Goal: Task Accomplishment & Management: Complete application form

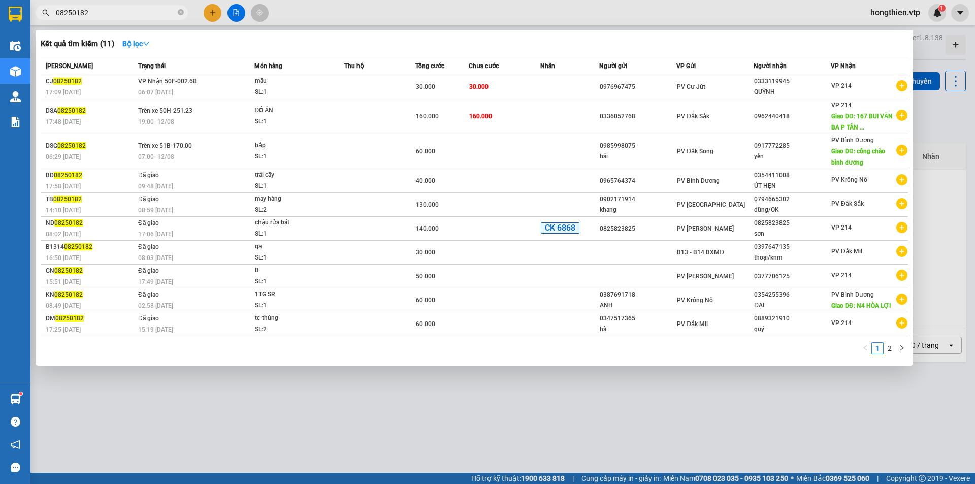
click at [211, 15] on div at bounding box center [487, 242] width 975 height 484
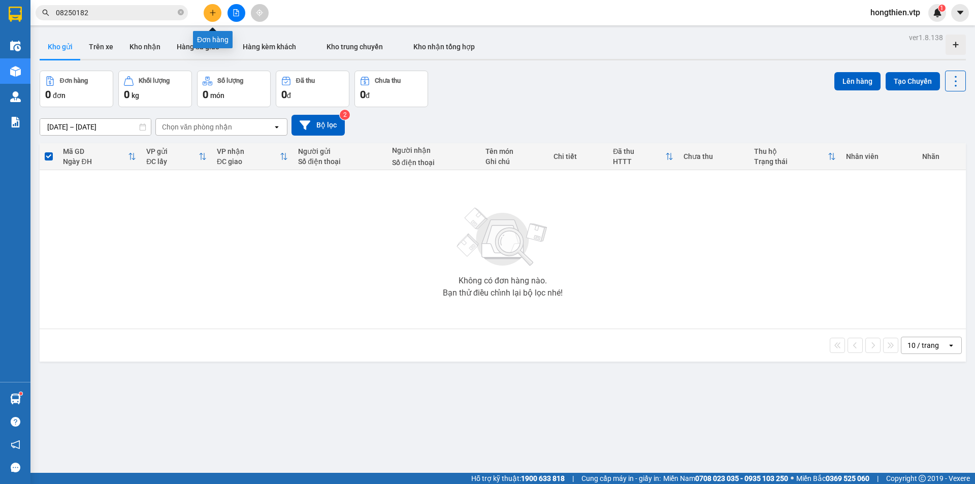
click at [211, 15] on icon "plus" at bounding box center [212, 12] width 7 height 7
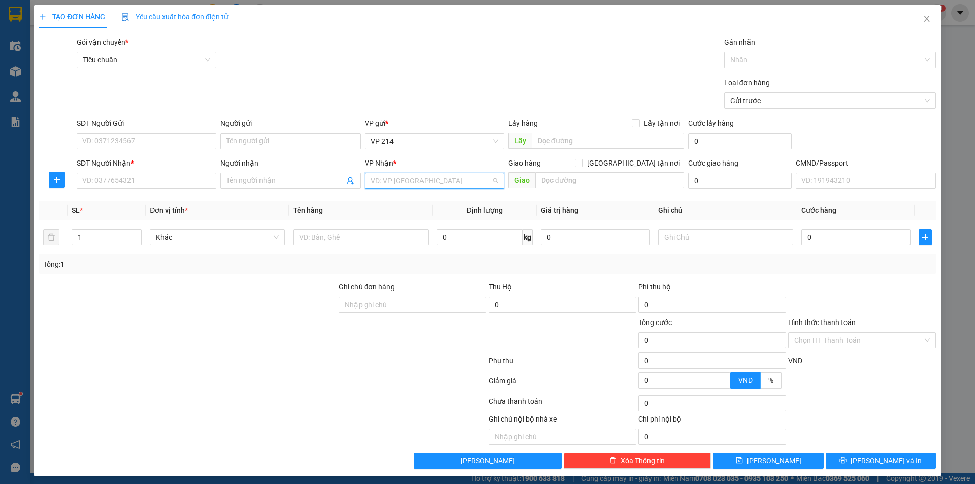
click at [381, 183] on input "search" at bounding box center [431, 180] width 120 height 15
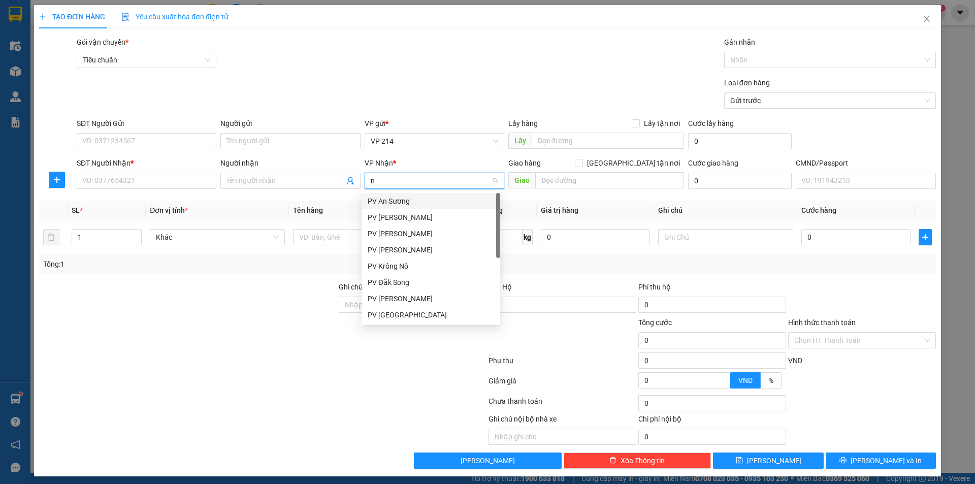
type input "nd"
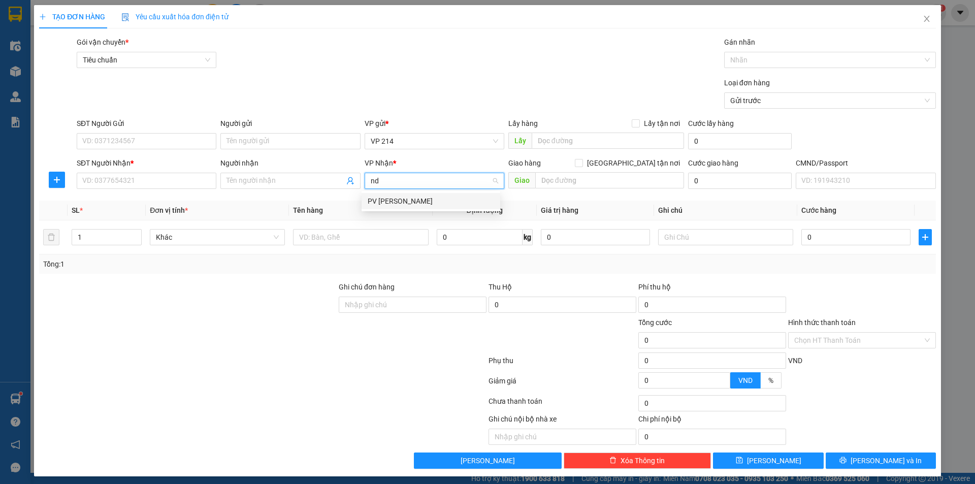
click at [392, 202] on div "PV [PERSON_NAME]" at bounding box center [431, 201] width 126 height 11
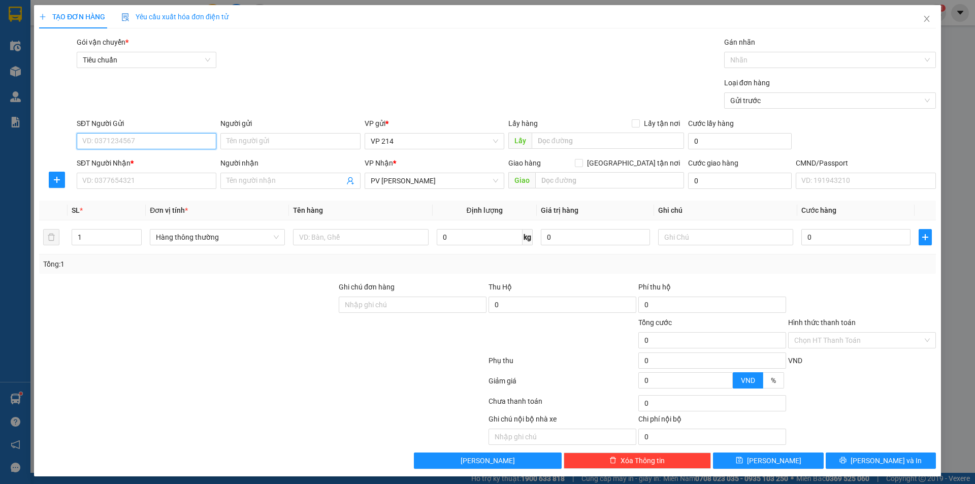
click at [138, 147] on input "SĐT Người Gửi" at bounding box center [147, 141] width 140 height 16
type input "0364049012"
click at [269, 139] on input "Người gửi" at bounding box center [290, 141] width 140 height 16
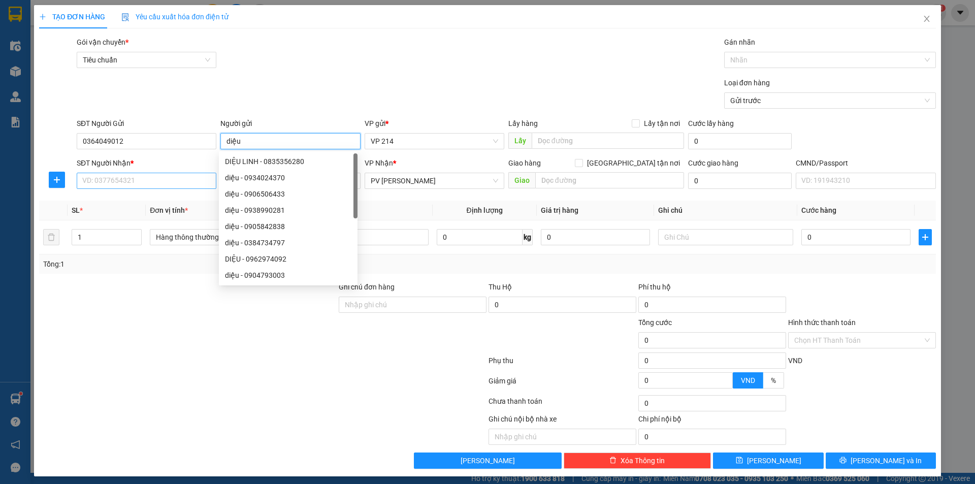
type input "diệu"
click at [165, 182] on input "SĐT Người Nhận *" at bounding box center [147, 181] width 140 height 16
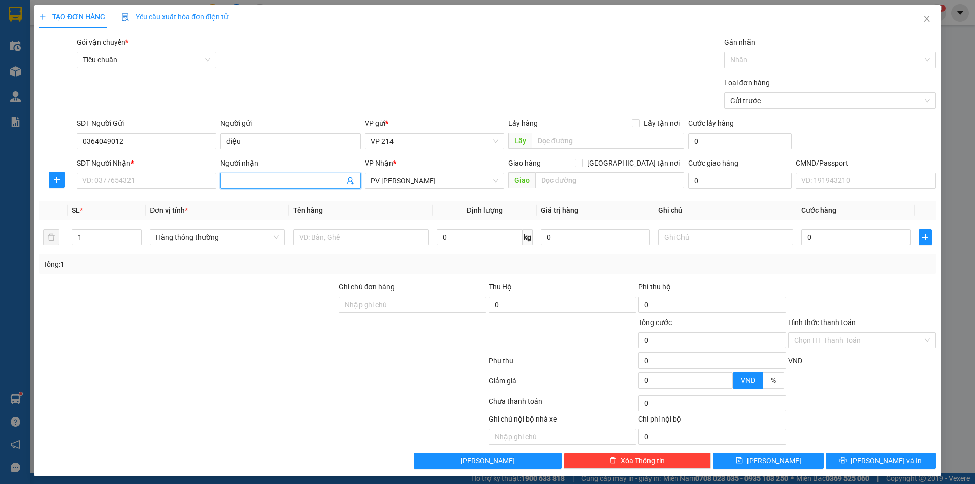
click at [246, 176] on input "Người nhận" at bounding box center [285, 180] width 117 height 11
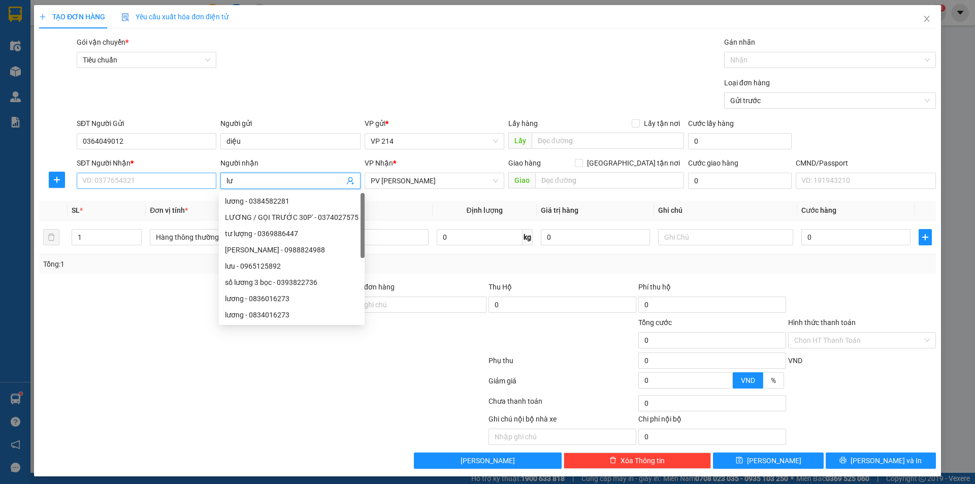
type input "lư"
click at [159, 185] on input "SĐT Người Nhận *" at bounding box center [147, 181] width 140 height 16
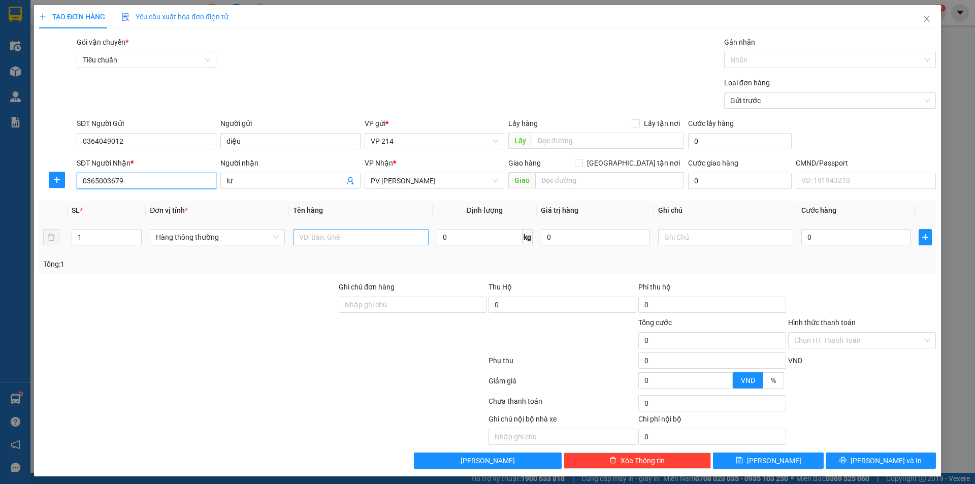
type input "0365003679"
click at [307, 231] on input "text" at bounding box center [360, 237] width 135 height 16
type input "xe 82K1-02248"
click at [739, 238] on input "text" at bounding box center [725, 237] width 135 height 16
type input "ck-cv"
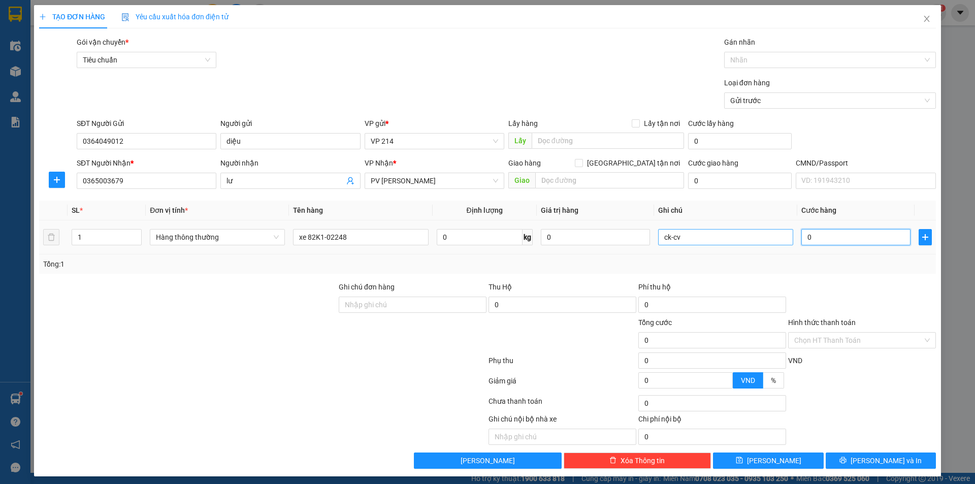
type input "6"
type input "68"
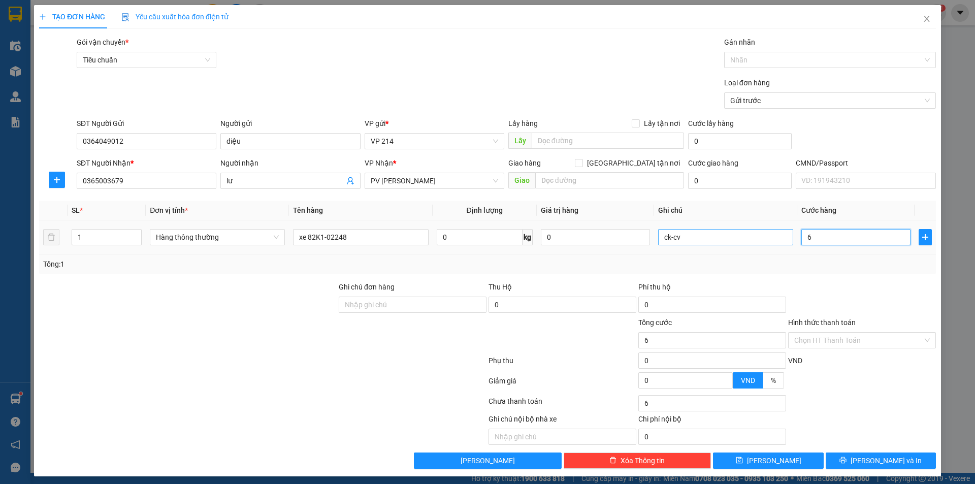
type input "68"
type input "6"
type input "0"
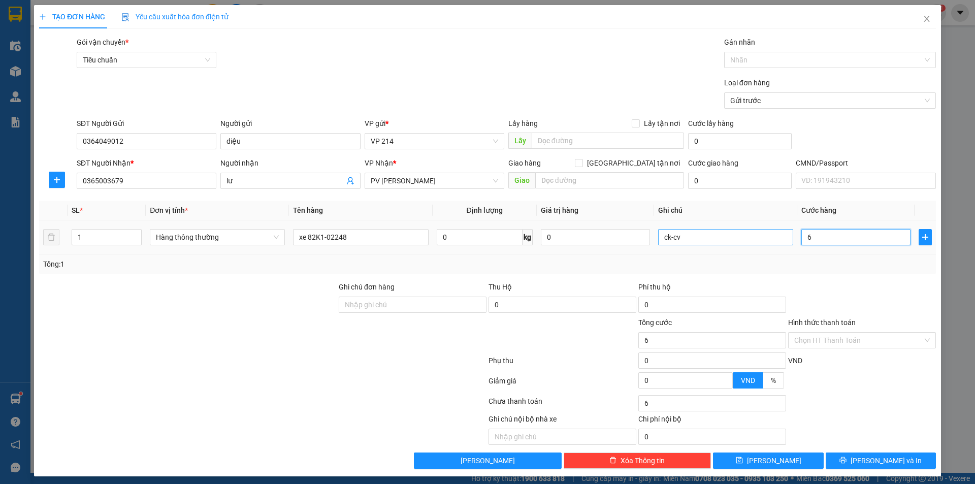
type input "0"
type input "03"
type input "3"
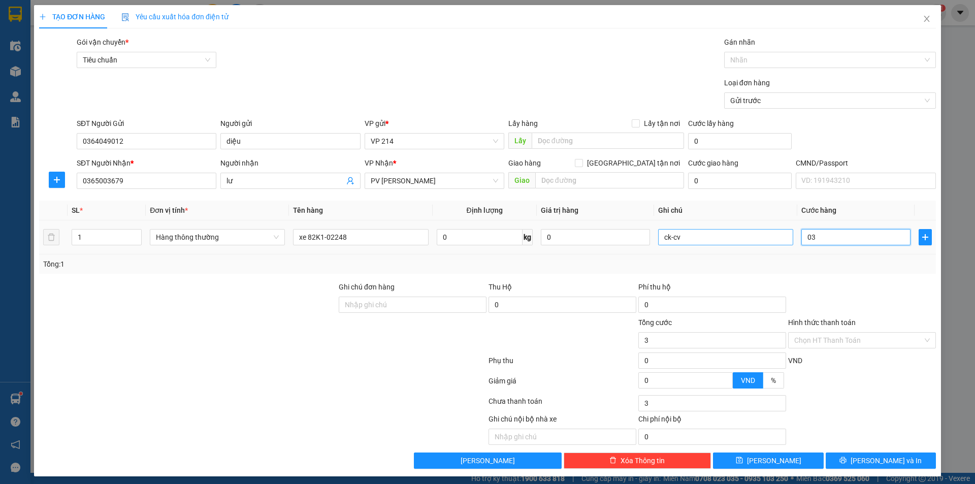
type input "035"
type input "35"
type input "0.350"
type input "350"
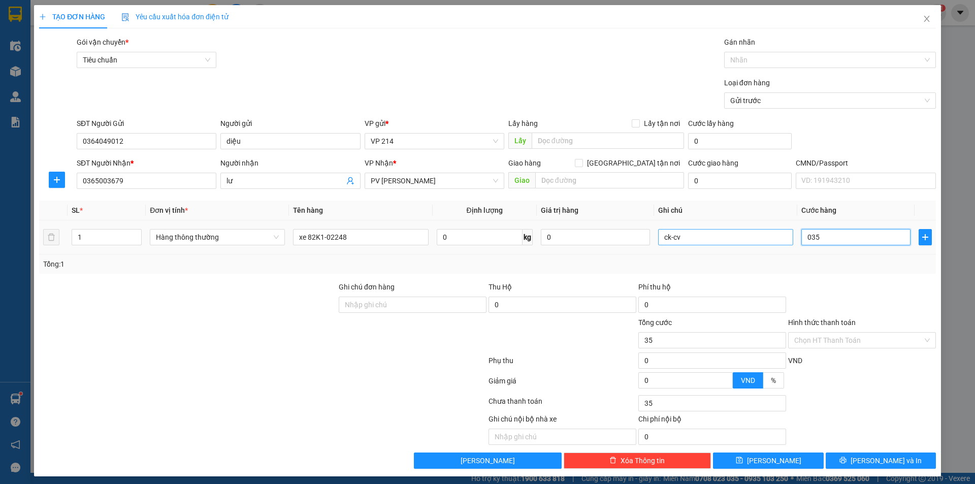
type input "350"
type input "03.500"
type input "3.500"
type input "035.000"
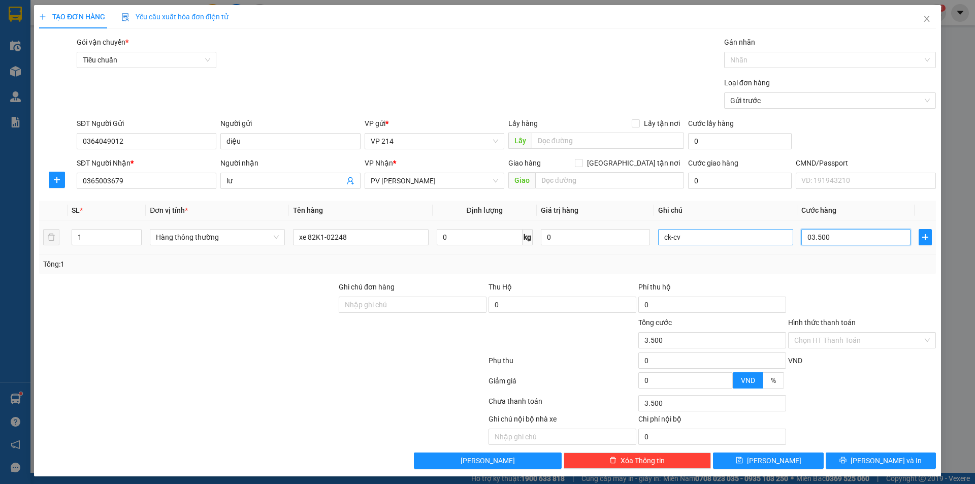
type input "35.000"
type input "0.350.000"
type input "350.000"
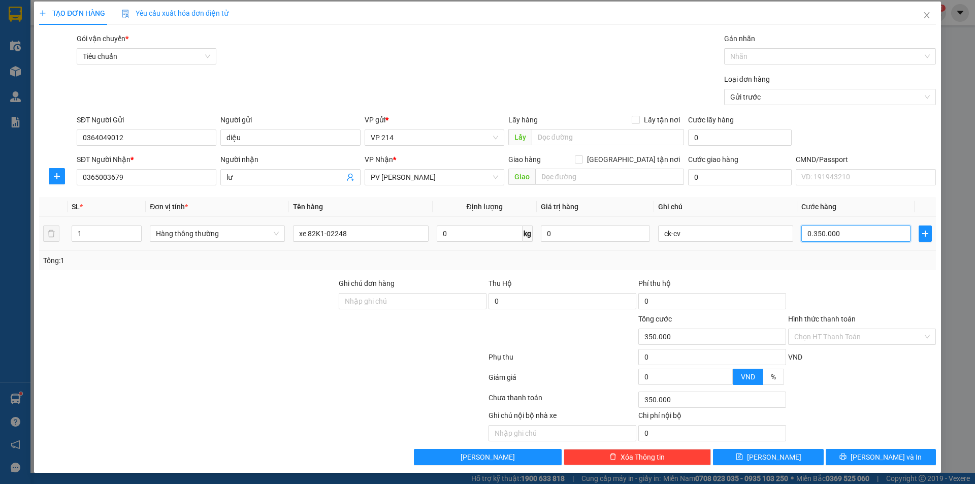
scroll to position [5, 0]
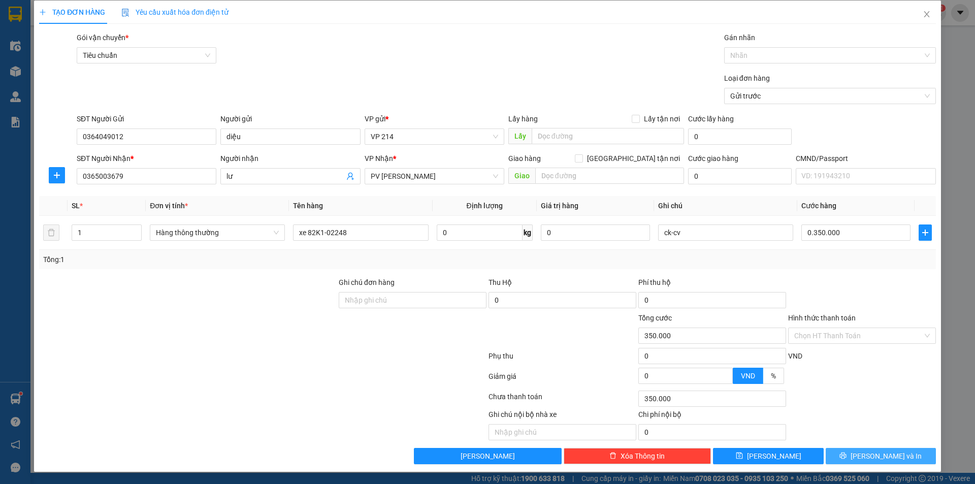
type input "350.000"
click at [885, 451] on span "[PERSON_NAME] và In" at bounding box center [886, 455] width 71 height 11
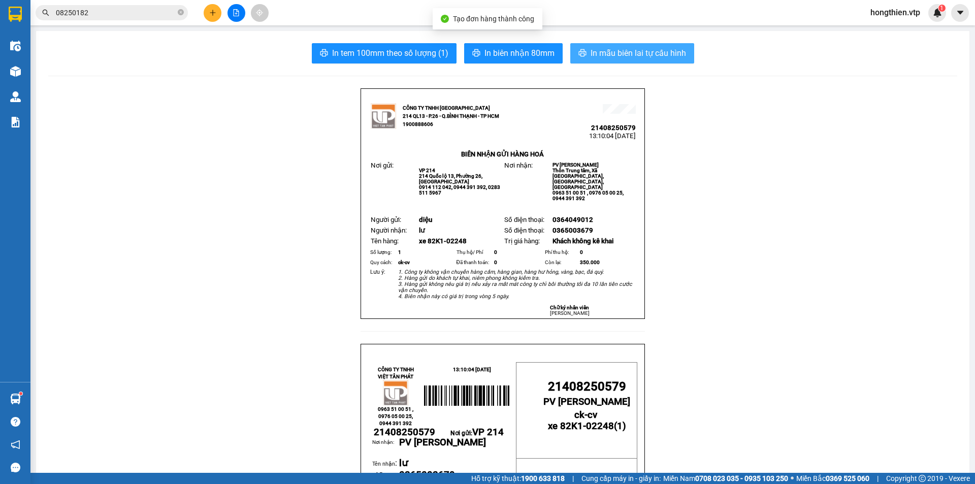
click at [664, 56] on span "In mẫu biên lai tự cấu hình" at bounding box center [638, 53] width 95 height 13
